Goal: Task Accomplishment & Management: Manage account settings

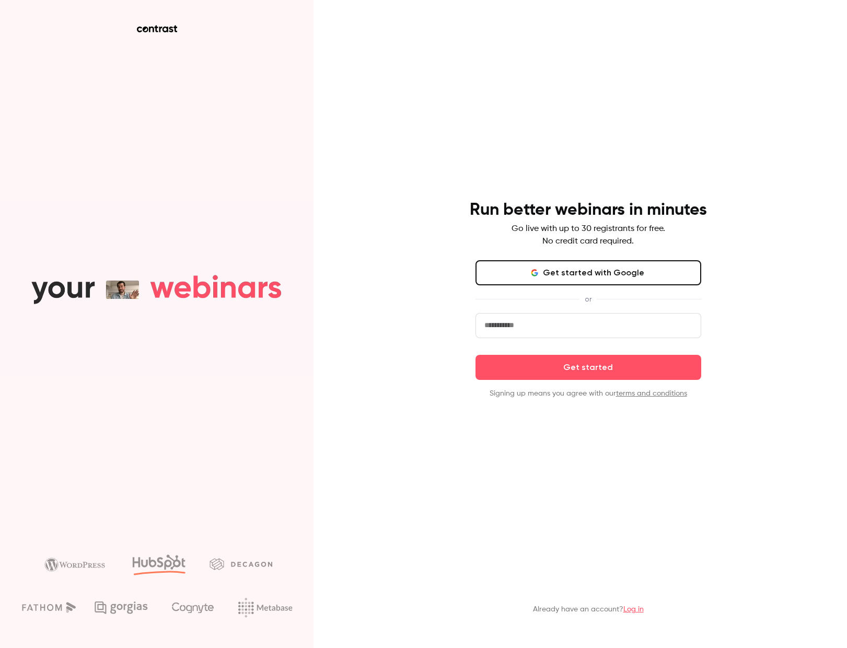
click at [561, 335] on input "email" at bounding box center [588, 325] width 226 height 25
type input "**********"
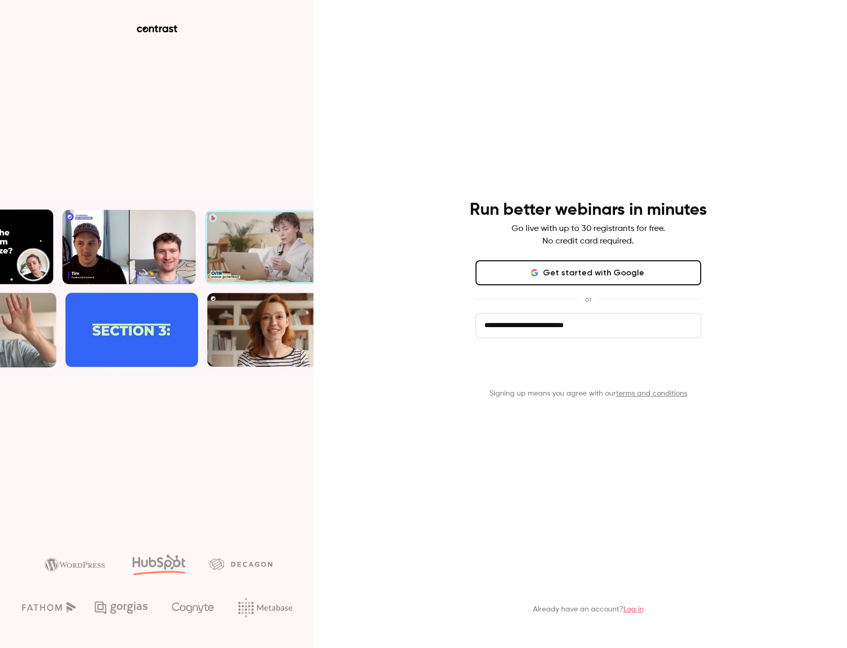
click at [623, 375] on button "Get started" at bounding box center [588, 367] width 226 height 25
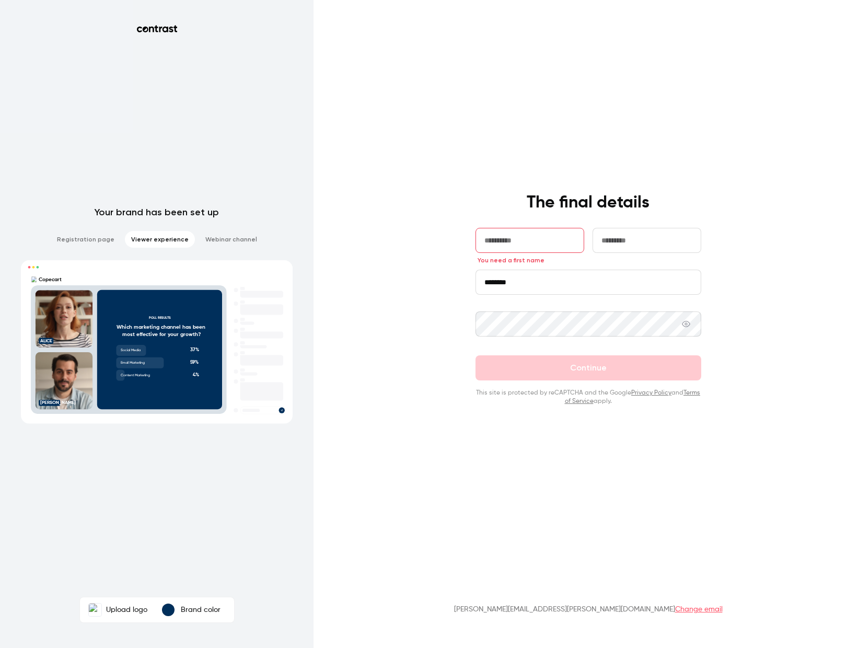
click at [540, 248] on input "text" at bounding box center [529, 240] width 109 height 25
type input "********"
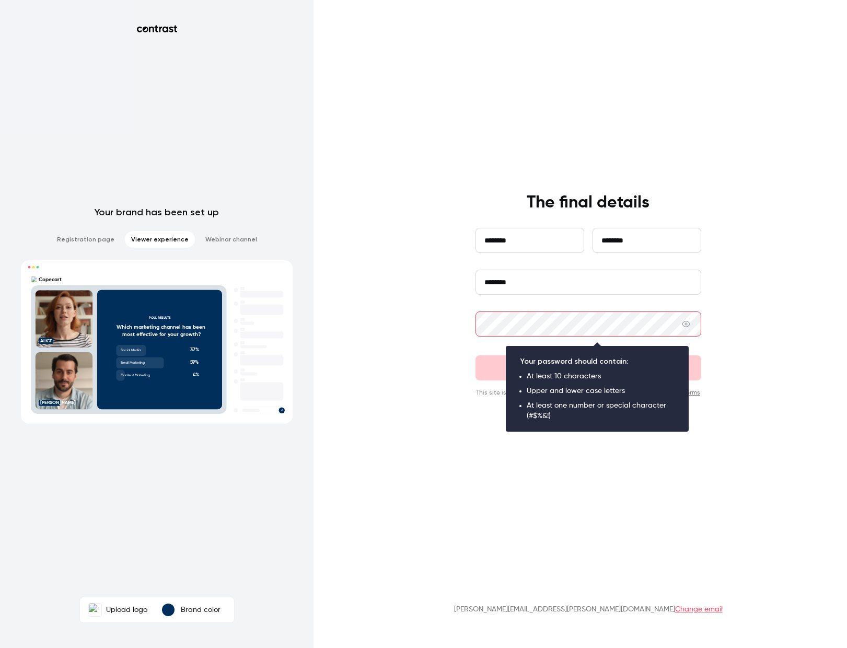
click at [427, 312] on div "**********" at bounding box center [423, 324] width 847 height 648
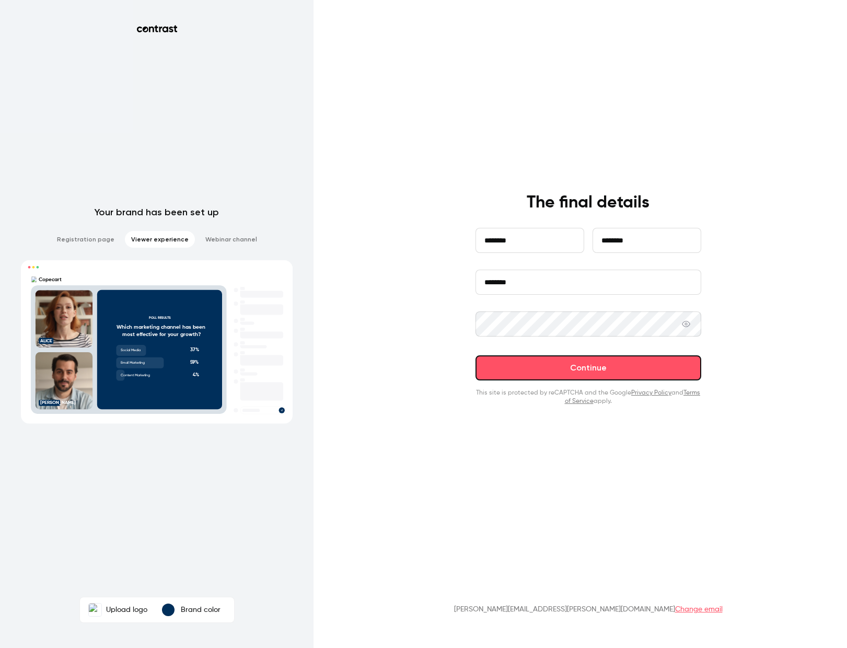
click at [608, 376] on button "Continue" at bounding box center [588, 367] width 226 height 25
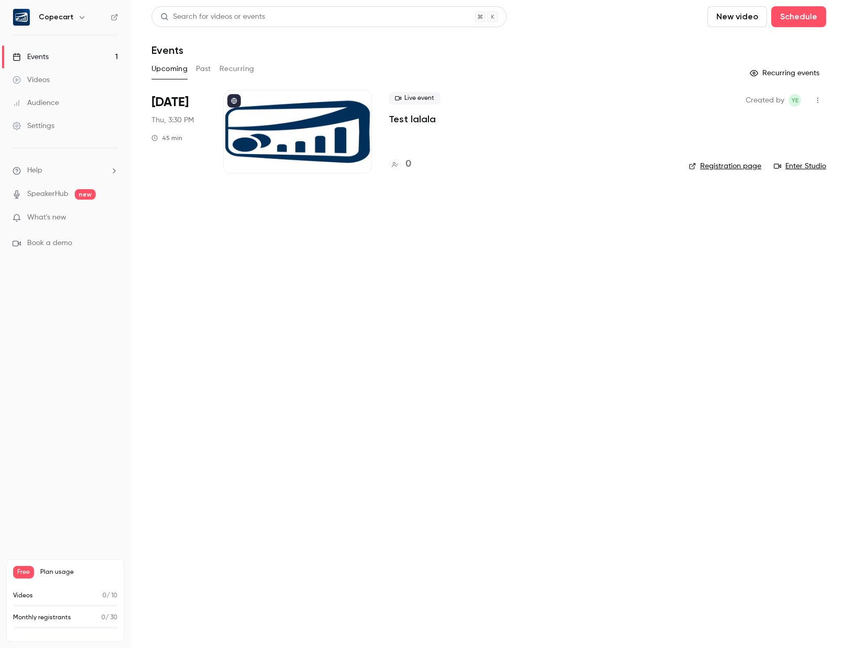
click at [414, 121] on p "Test lalala" at bounding box center [412, 119] width 47 height 13
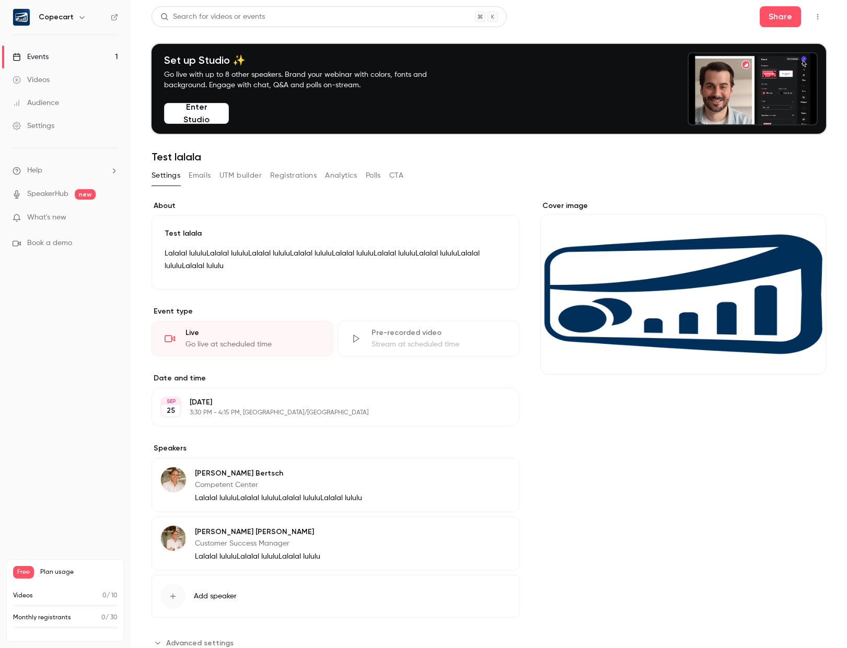
click at [671, 155] on h1 "Test lalala" at bounding box center [489, 156] width 674 height 13
click at [609, 241] on div "Cover image" at bounding box center [683, 288] width 286 height 174
click at [0, 0] on input "Cover image" at bounding box center [0, 0] width 0 height 0
click at [724, 292] on div "Cover image" at bounding box center [683, 288] width 286 height 174
click at [0, 0] on input "Cover image" at bounding box center [0, 0] width 0 height 0
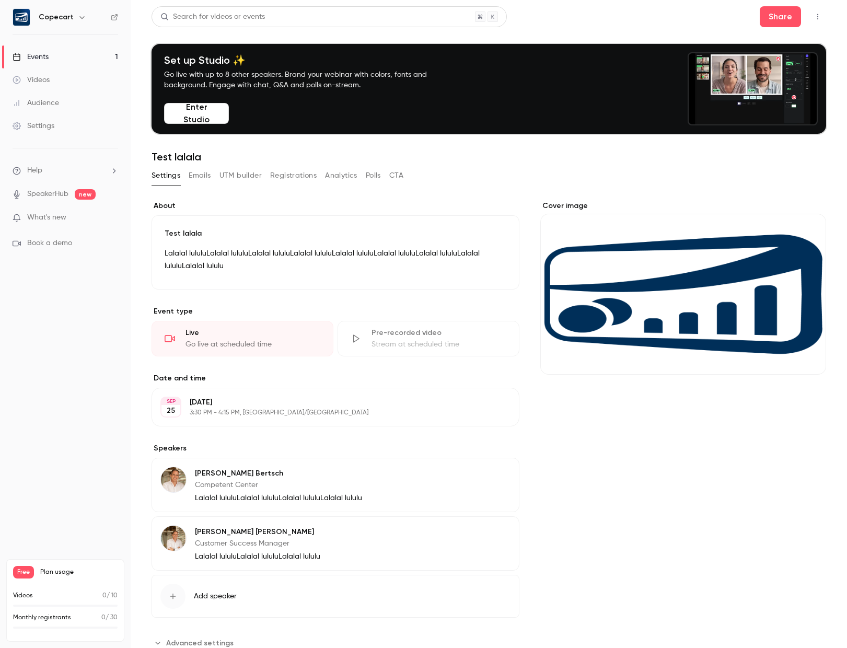
click at [204, 178] on button "Emails" at bounding box center [200, 175] width 22 height 17
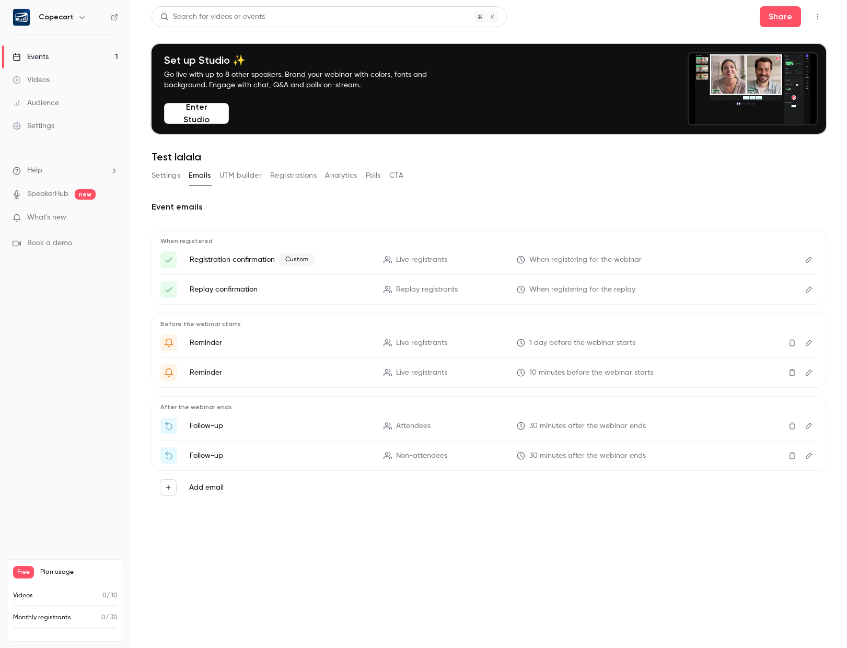
click at [373, 223] on div "Event emails When registered Registration confirmation Custom Live registrants …" at bounding box center [489, 353] width 674 height 304
click at [198, 176] on button "Emails" at bounding box center [200, 175] width 22 height 17
click at [208, 192] on div "Event emails When registered Registration confirmation Custom Live registrants …" at bounding box center [489, 356] width 674 height 337
click at [166, 261] on icon "Here's your access link to {{ event_name }}!" at bounding box center [168, 259] width 9 height 9
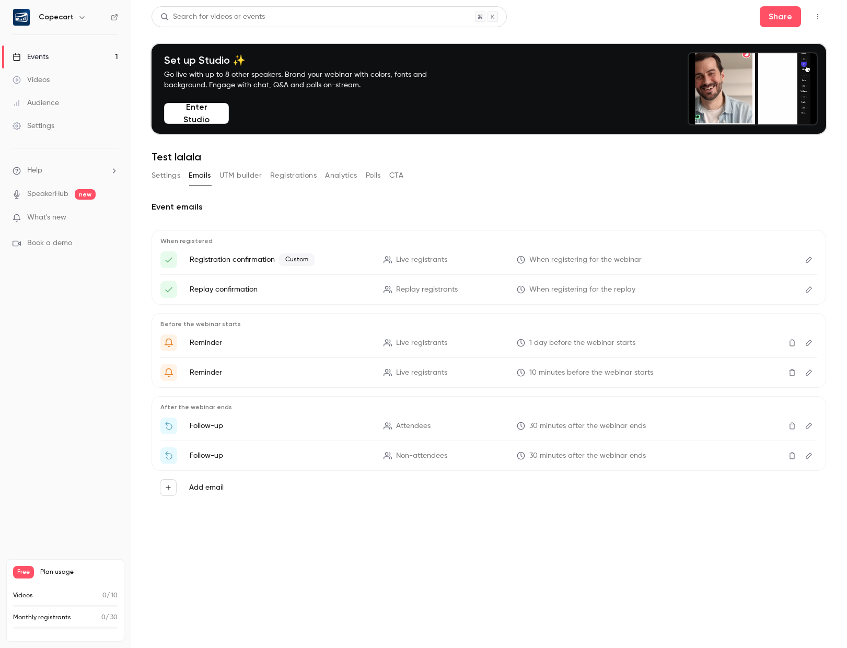
click at [810, 263] on button "Edit" at bounding box center [808, 259] width 17 height 17
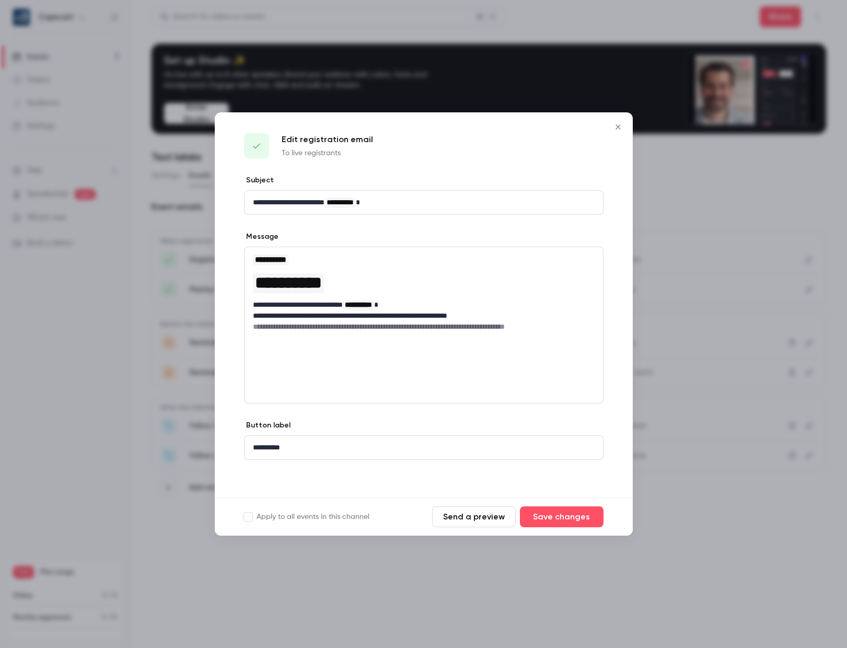
click at [340, 597] on div at bounding box center [423, 324] width 847 height 648
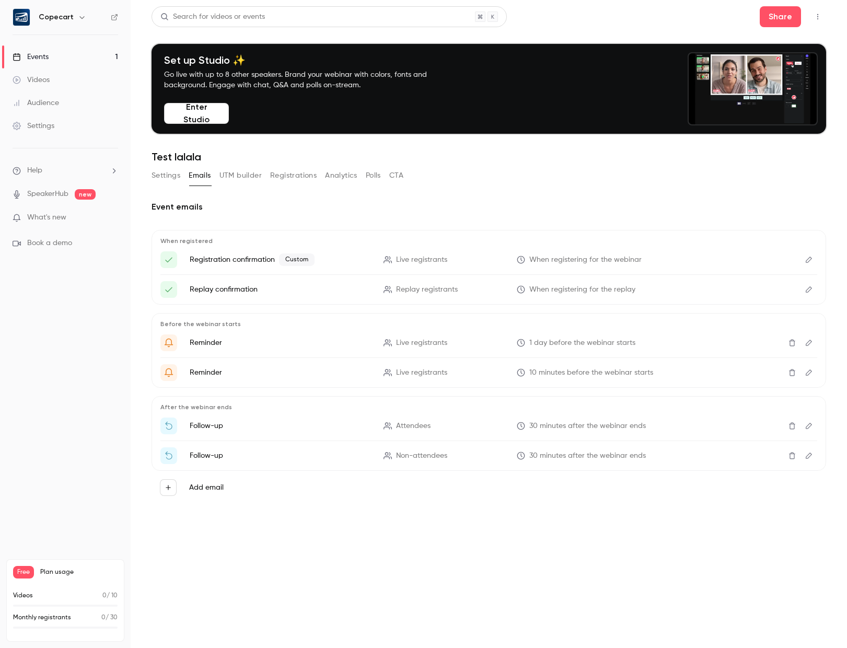
click at [273, 196] on div "Event emails When registered Registration confirmation Custom Live registrants …" at bounding box center [489, 356] width 674 height 337
click at [170, 173] on button "Settings" at bounding box center [166, 175] width 29 height 17
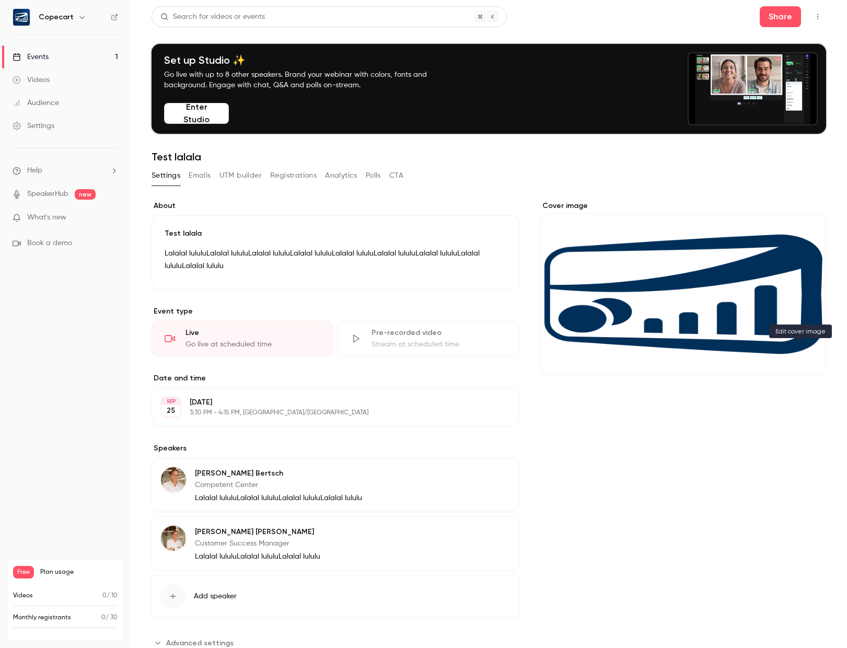
click at [801, 354] on icon "Cover image" at bounding box center [806, 356] width 11 height 8
click at [600, 257] on div "Cover image" at bounding box center [683, 288] width 286 height 174
click at [0, 0] on input "Cover image" at bounding box center [0, 0] width 0 height 0
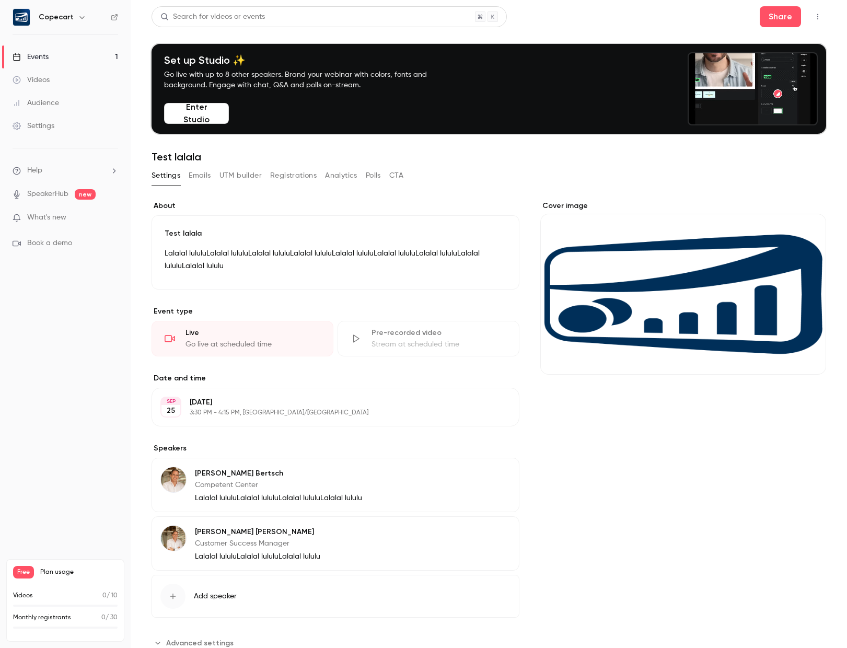
click at [566, 206] on div "Cover image" at bounding box center [683, 288] width 286 height 174
click at [0, 0] on input "Cover image" at bounding box center [0, 0] width 0 height 0
click at [602, 495] on div "Cover image" at bounding box center [683, 426] width 286 height 450
click at [17, 126] on icon at bounding box center [17, 126] width 8 height 8
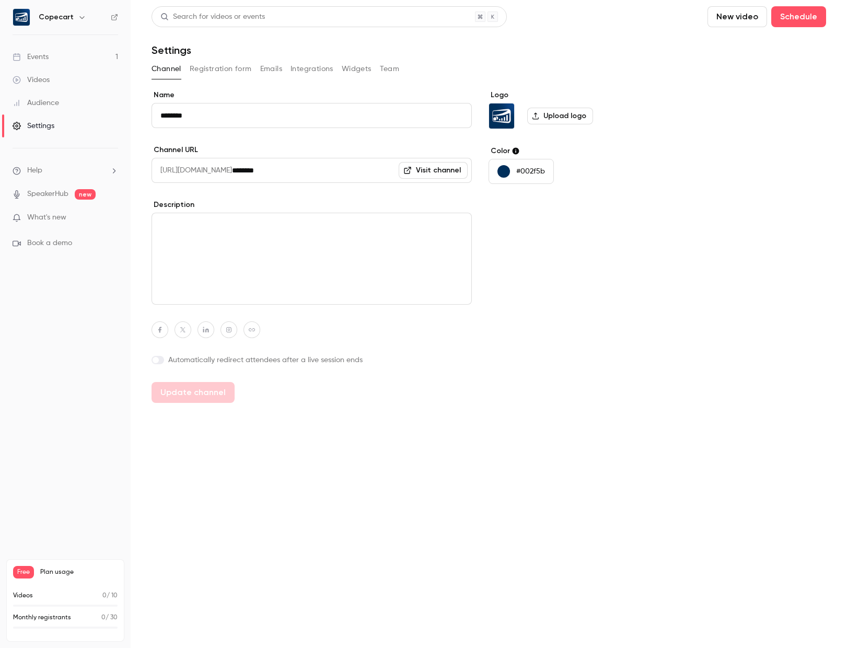
click at [266, 75] on button "Emails" at bounding box center [271, 69] width 22 height 17
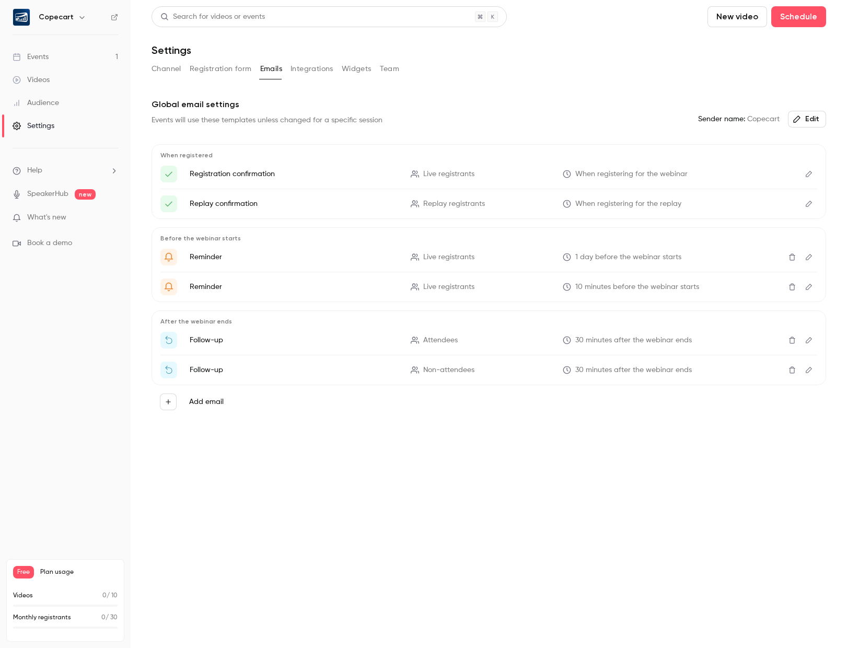
click at [44, 46] on link "Events 1" at bounding box center [65, 56] width 131 height 23
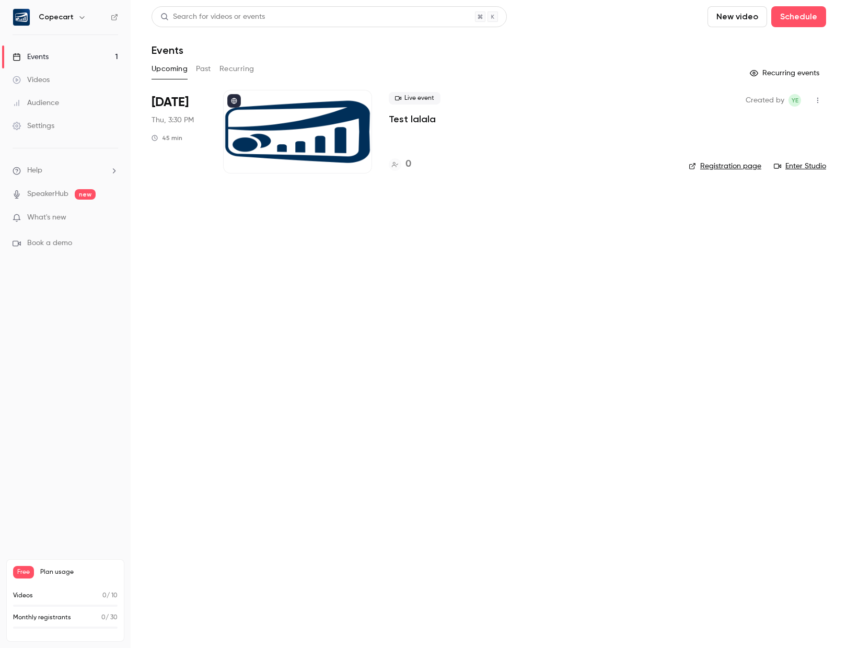
click at [343, 314] on main "Search for videos or events New video Schedule Events Upcoming Past Recurring R…" at bounding box center [489, 324] width 716 height 648
click at [326, 281] on main "Search for videos or events New video Schedule Events Upcoming Past Recurring R…" at bounding box center [489, 324] width 716 height 648
click at [185, 237] on main "Search for videos or events New video Schedule Events Upcoming Past Recurring R…" at bounding box center [489, 324] width 716 height 648
click at [46, 59] on div "Events" at bounding box center [31, 57] width 36 height 10
click at [560, 235] on main "Search for videos or events New video Schedule Events Upcoming Past Recurring R…" at bounding box center [489, 324] width 716 height 648
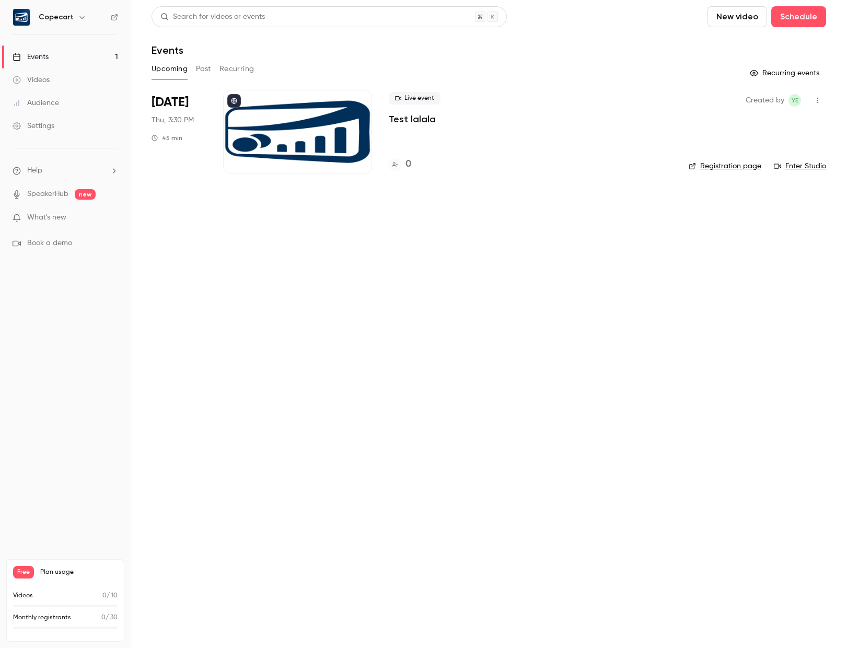
click at [461, 368] on main "Search for videos or events New video Schedule Events Upcoming Past Recurring R…" at bounding box center [489, 324] width 716 height 648
click at [337, 308] on main "Search for videos or events New video Schedule Events Upcoming Past Recurring R…" at bounding box center [489, 324] width 716 height 648
click at [256, 320] on main "Search for videos or events New video Schedule Events Upcoming Past Recurring R…" at bounding box center [489, 324] width 716 height 648
click at [394, 310] on main "Search for videos or events New video Schedule Events Upcoming Past Recurring R…" at bounding box center [489, 324] width 716 height 648
drag, startPoint x: 682, startPoint y: 241, endPoint x: 726, endPoint y: 100, distance: 147.7
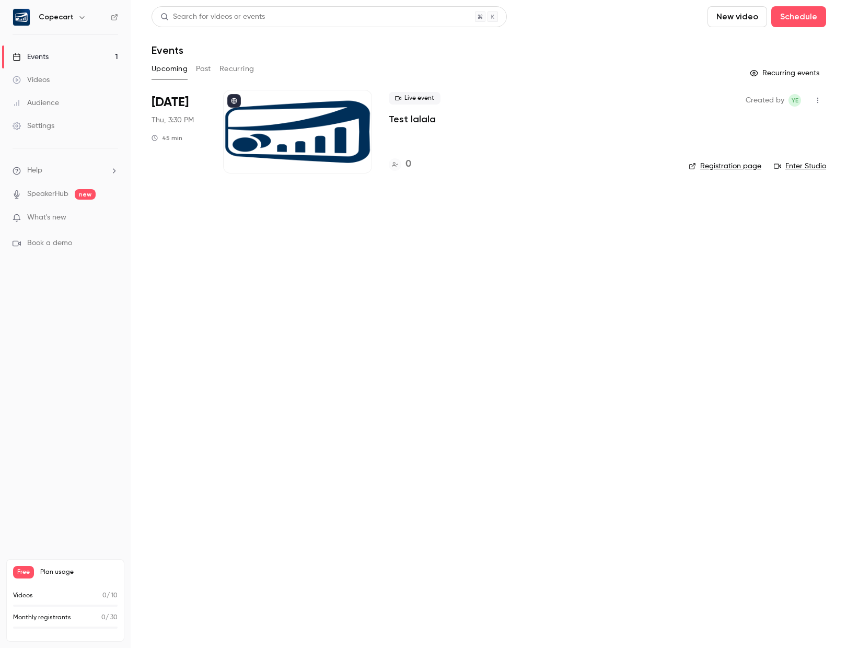
click at [682, 233] on main "Search for videos or events New video Schedule Events Upcoming Past Recurring R…" at bounding box center [489, 324] width 716 height 648
click at [677, 437] on main "Search for videos or events New video Schedule Events Upcoming Past Recurring R…" at bounding box center [489, 324] width 716 height 648
click at [664, 406] on main "Search for videos or events New video Schedule Events Upcoming Past Recurring R…" at bounding box center [489, 324] width 716 height 648
click at [276, 253] on main "Search for videos or events New video Schedule Events Upcoming Past Recurring R…" at bounding box center [489, 324] width 716 height 648
click at [511, 274] on main "Search for videos or events New video Schedule Events Upcoming Past Recurring R…" at bounding box center [489, 324] width 716 height 648
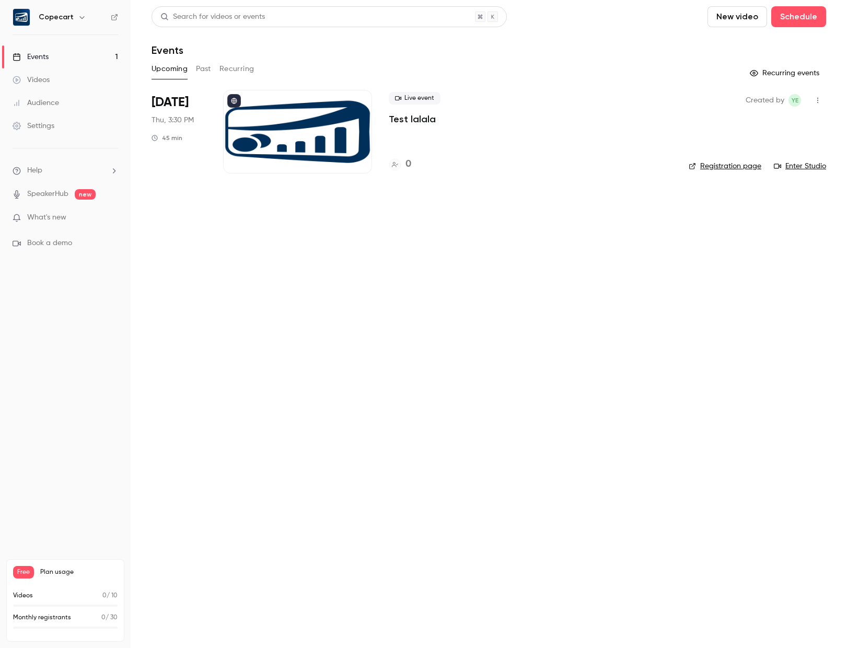
click at [168, 241] on main "Search for videos or events New video Schedule Events Upcoming Past Recurring R…" at bounding box center [489, 324] width 716 height 648
click at [436, 293] on main "Search for videos or events New video Schedule Events Upcoming Past Recurring R…" at bounding box center [489, 324] width 716 height 648
click at [716, 265] on main "Search for videos or events New video Schedule Events Upcoming Past Recurring R…" at bounding box center [489, 324] width 716 height 648
drag, startPoint x: 755, startPoint y: 206, endPoint x: 770, endPoint y: 180, distance: 29.9
click at [755, 206] on main "Search for videos or events New video Schedule Events Upcoming Past Recurring R…" at bounding box center [489, 324] width 716 height 648
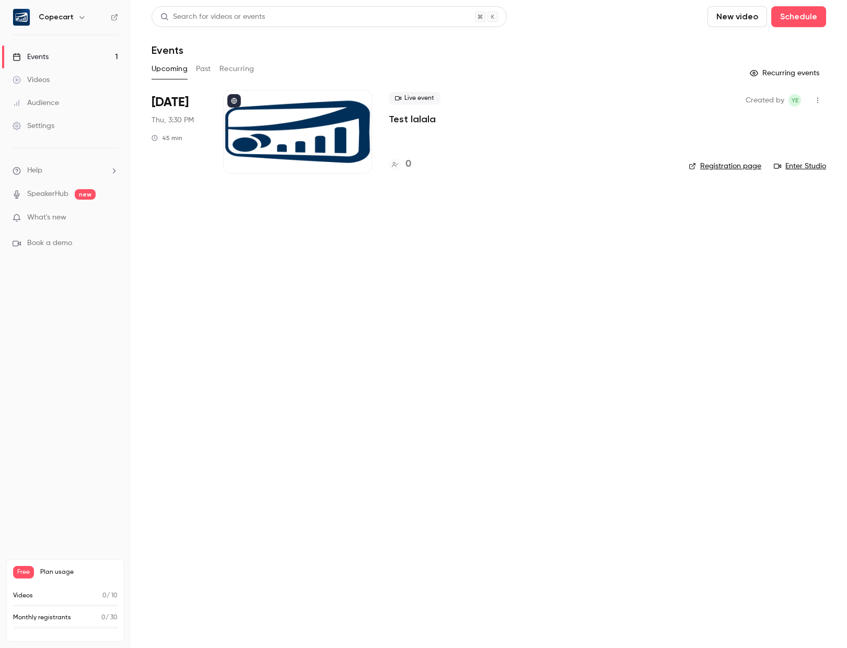
click at [425, 198] on main "Search for videos or events New video Schedule Events Upcoming Past Recurring R…" at bounding box center [489, 324] width 716 height 648
click at [379, 438] on main "Search for videos or events New video Schedule Events Upcoming Past Recurring R…" at bounding box center [489, 324] width 716 height 648
click at [390, 429] on main "Search for videos or events New video Schedule Events Upcoming Past Recurring R…" at bounding box center [489, 324] width 716 height 648
click at [400, 411] on main "Search for videos or events New video Schedule Events Upcoming Past Recurring R…" at bounding box center [489, 324] width 716 height 648
drag, startPoint x: 472, startPoint y: 219, endPoint x: 666, endPoint y: 129, distance: 213.9
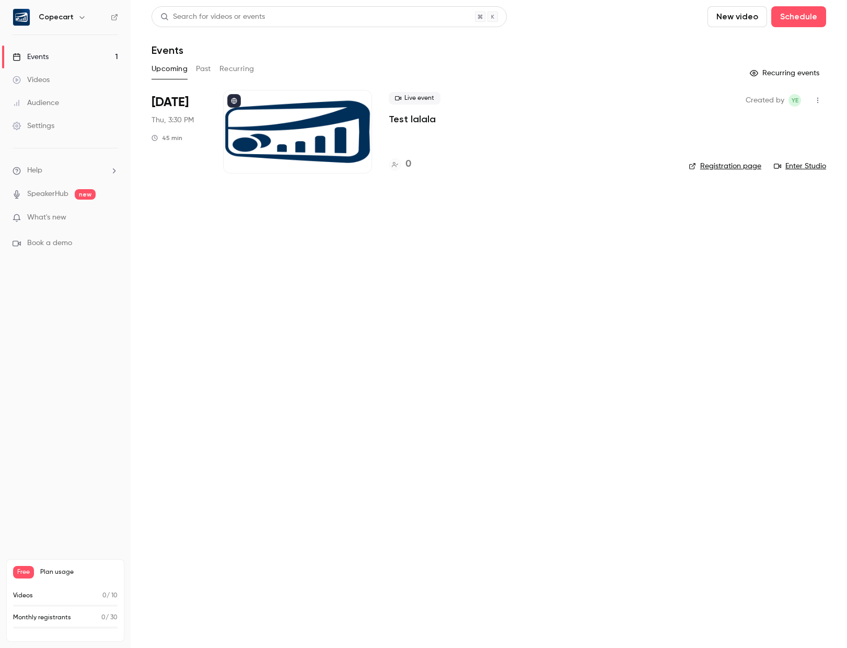
click at [473, 219] on main "Search for videos or events New video Schedule Events Upcoming Past Recurring R…" at bounding box center [489, 324] width 716 height 648
click at [45, 134] on link "Settings" at bounding box center [65, 125] width 131 height 23
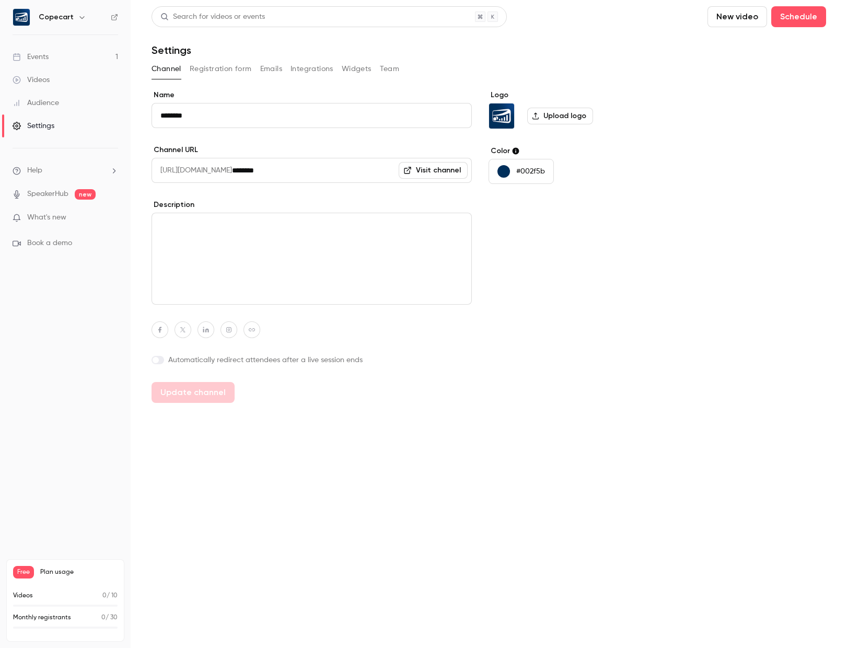
click at [599, 290] on div "Logo Upload logo Color #002f5b" at bounding box center [569, 246] width 160 height 313
click at [263, 69] on button "Emails" at bounding box center [271, 69] width 22 height 17
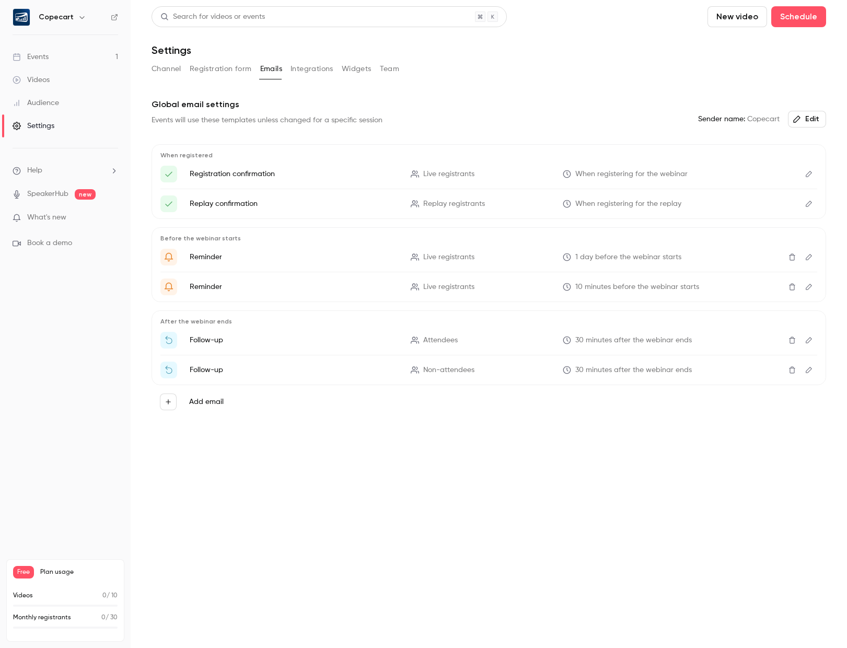
click at [455, 68] on div "Channel Registration form Emails Integrations Widgets Team" at bounding box center [489, 69] width 674 height 17
drag, startPoint x: 461, startPoint y: 498, endPoint x: 467, endPoint y: 505, distance: 8.6
click at [462, 499] on main "Search for videos or events New video Schedule Settings Channel Registration fo…" at bounding box center [489, 324] width 716 height 648
click at [480, 519] on main "Search for videos or events New video Schedule Settings Channel Registration fo…" at bounding box center [489, 324] width 716 height 648
